Goal: Communication & Community: Answer question/provide support

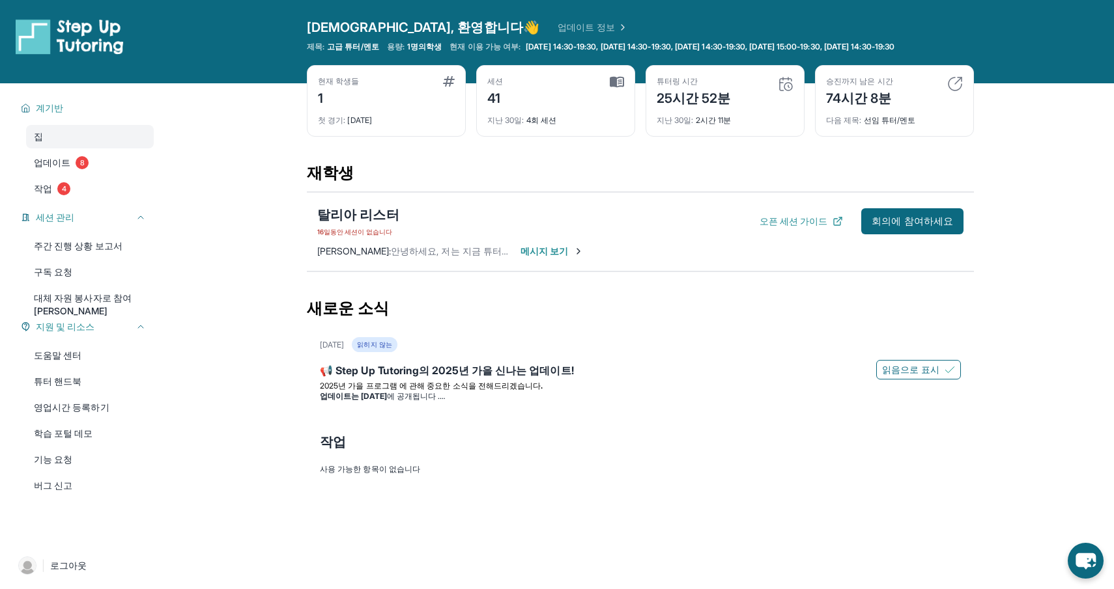
click at [561, 251] on font "메시지 보기" at bounding box center [544, 251] width 48 height 11
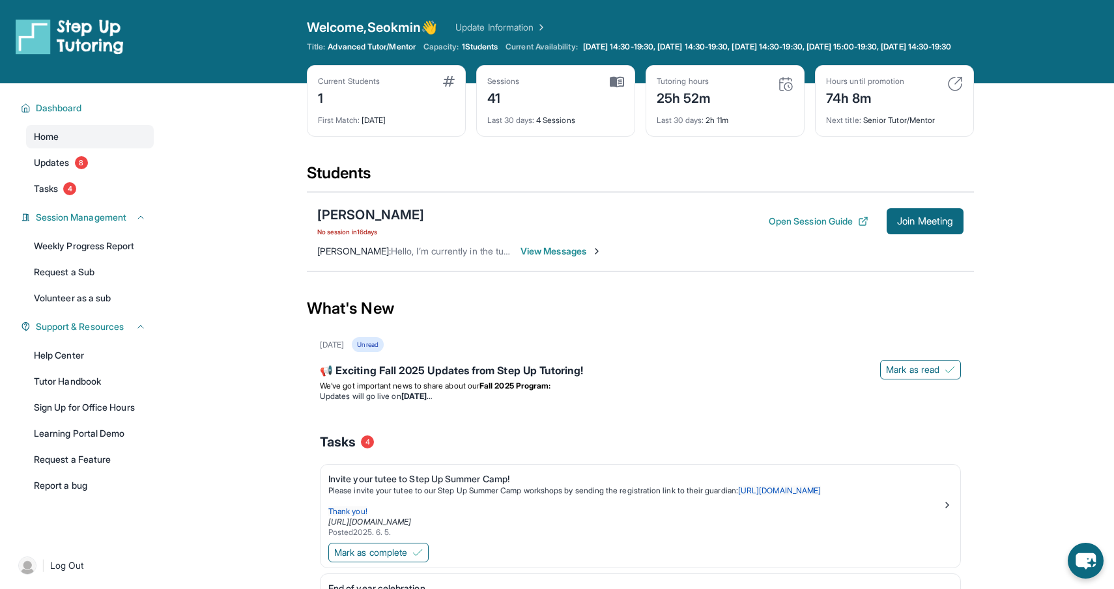
click at [587, 258] on span "View Messages" at bounding box center [560, 251] width 81 height 13
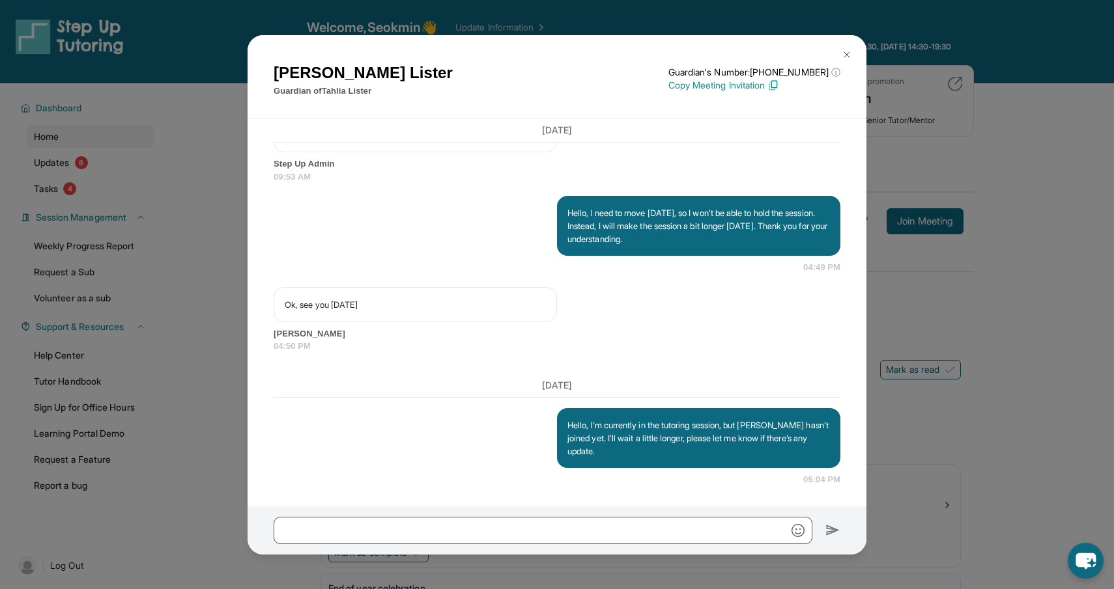
scroll to position [13797, 0]
click at [847, 59] on img at bounding box center [846, 54] width 10 height 10
